Goal: Check status: Check status

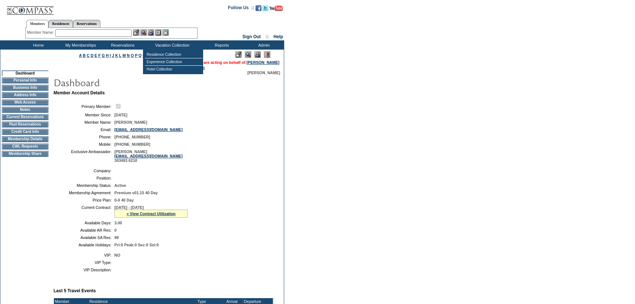
click at [262, 196] on table "Company: Position: Membership Status: Active Membership Agreement: Premium v01.…" at bounding box center [164, 207] width 220 height 84
click at [158, 217] on div "» View Contract Utilization" at bounding box center [150, 213] width 73 height 8
click at [158, 213] on link "» View Contract Utilization" at bounding box center [151, 213] width 49 height 4
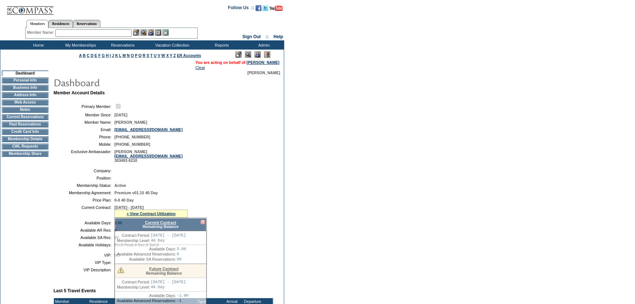
click at [166, 222] on link "Current Contract" at bounding box center [160, 222] width 31 height 4
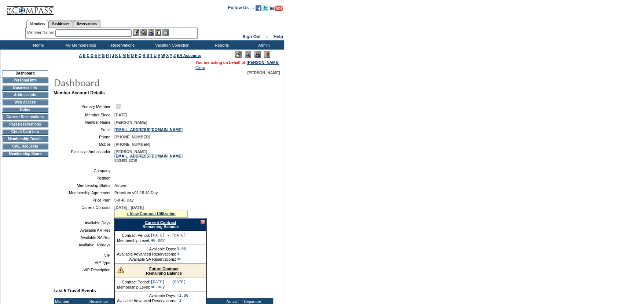
click at [99, 18] on ul "Members Residences Reservations" at bounding box center [111, 18] width 172 height 4
click at [98, 20] on link "Reservations" at bounding box center [87, 24] width 28 height 8
drag, startPoint x: 80, startPoint y: 31, endPoint x: 88, endPoint y: 31, distance: 7.7
click at [80, 31] on input "text" at bounding box center [70, 32] width 32 height 7
paste input "1741021"
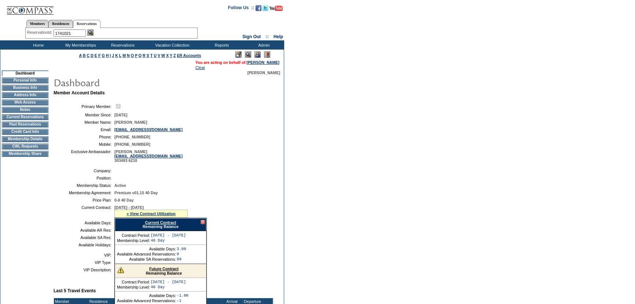
type input "1741021"
click at [92, 31] on img at bounding box center [90, 32] width 6 height 6
